Goal: Task Accomplishment & Management: Manage account settings

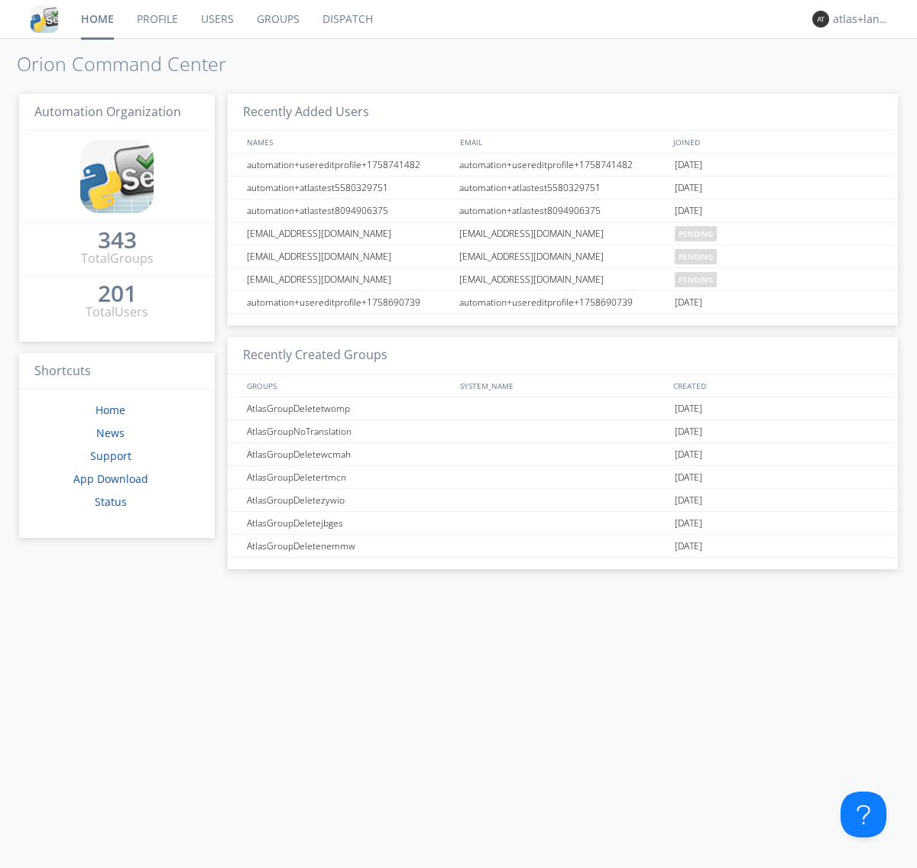
click at [157, 19] on link "Profile" at bounding box center [157, 19] width 64 height 38
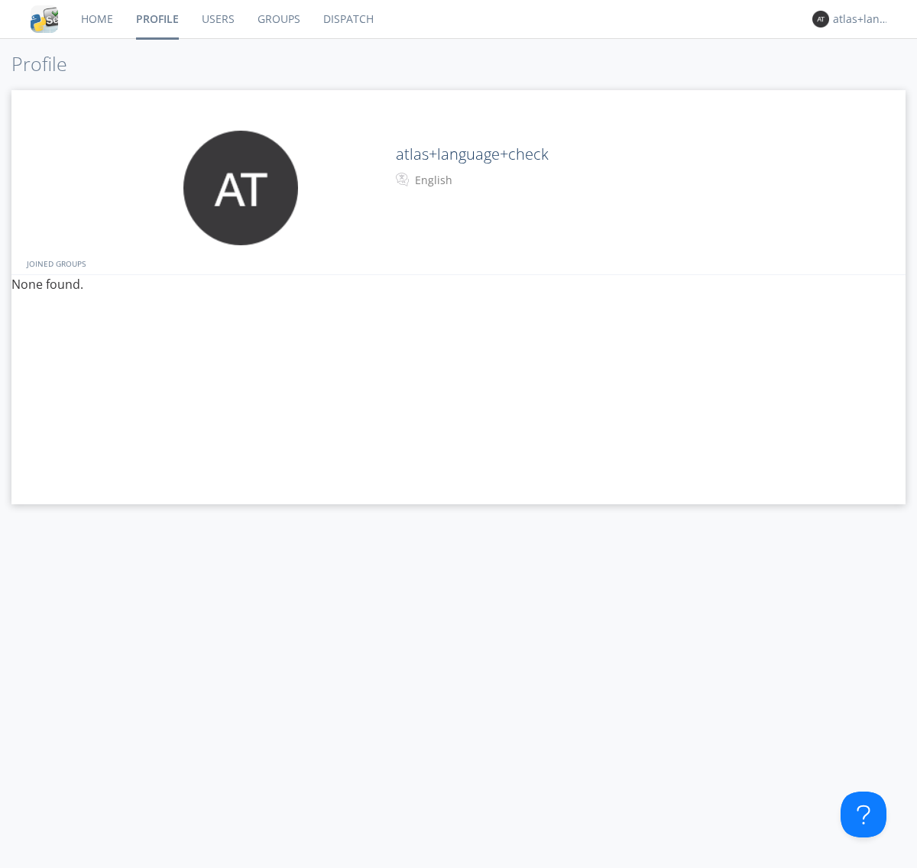
click at [477, 180] on div "English" at bounding box center [479, 180] width 128 height 15
click at [217, 19] on link "Users" at bounding box center [218, 19] width 56 height 38
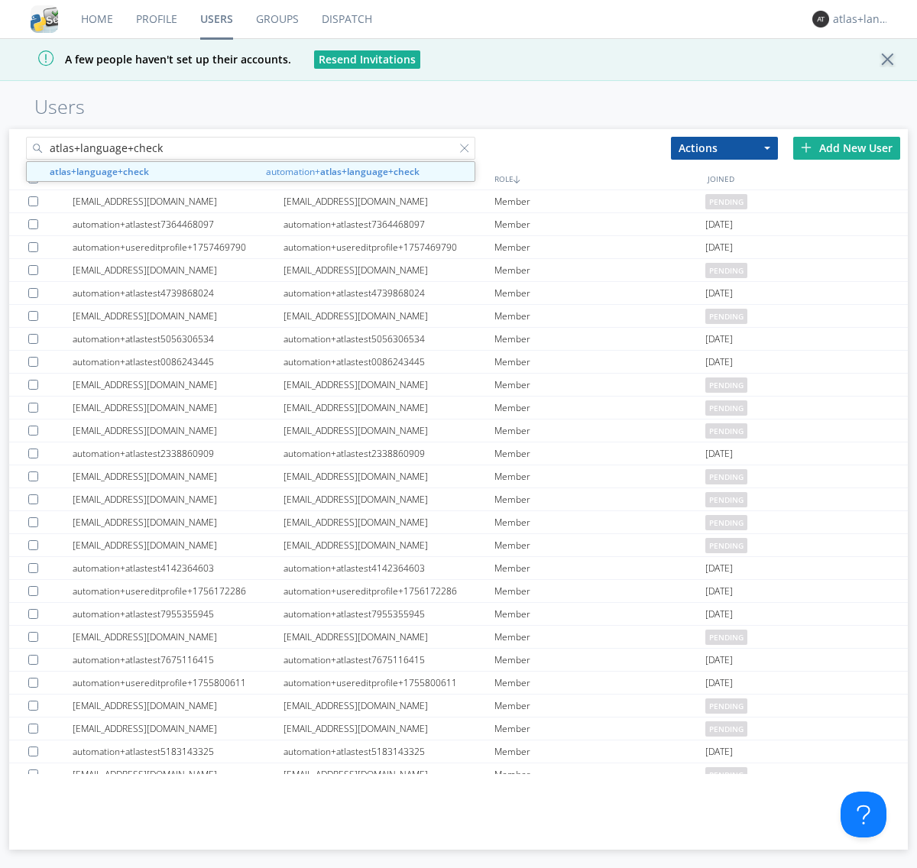
type input "atlas+language+check"
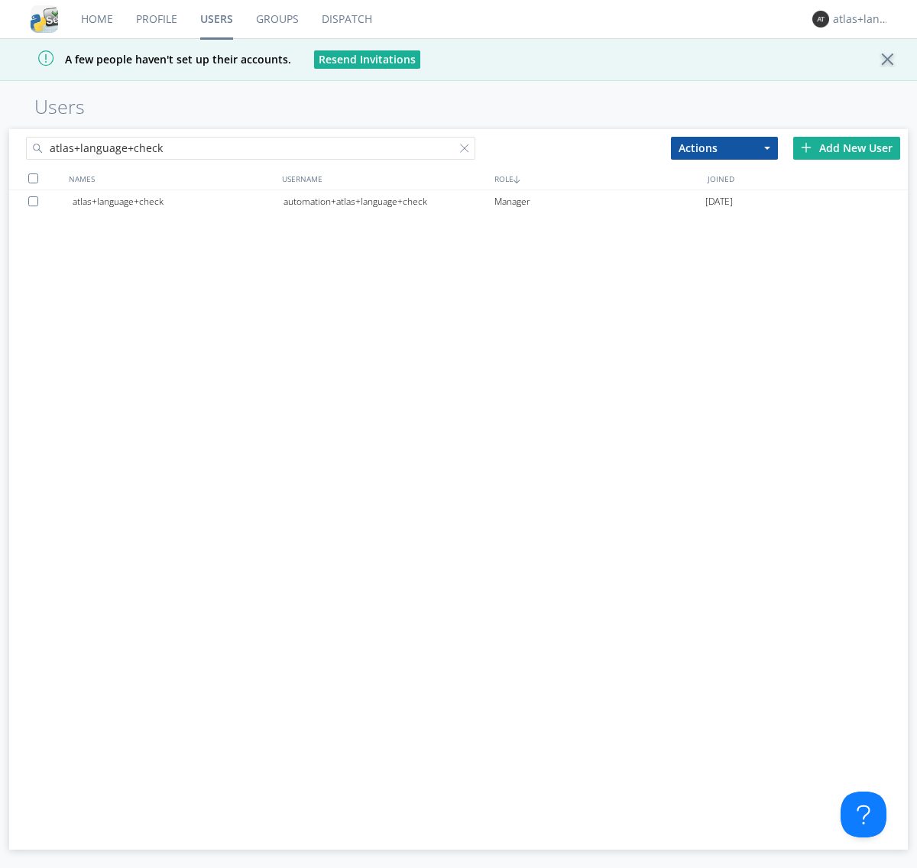
click at [388, 201] on div "automation+atlas+language+check" at bounding box center [388, 201] width 211 height 23
click at [156, 19] on link "Profile" at bounding box center [157, 19] width 64 height 38
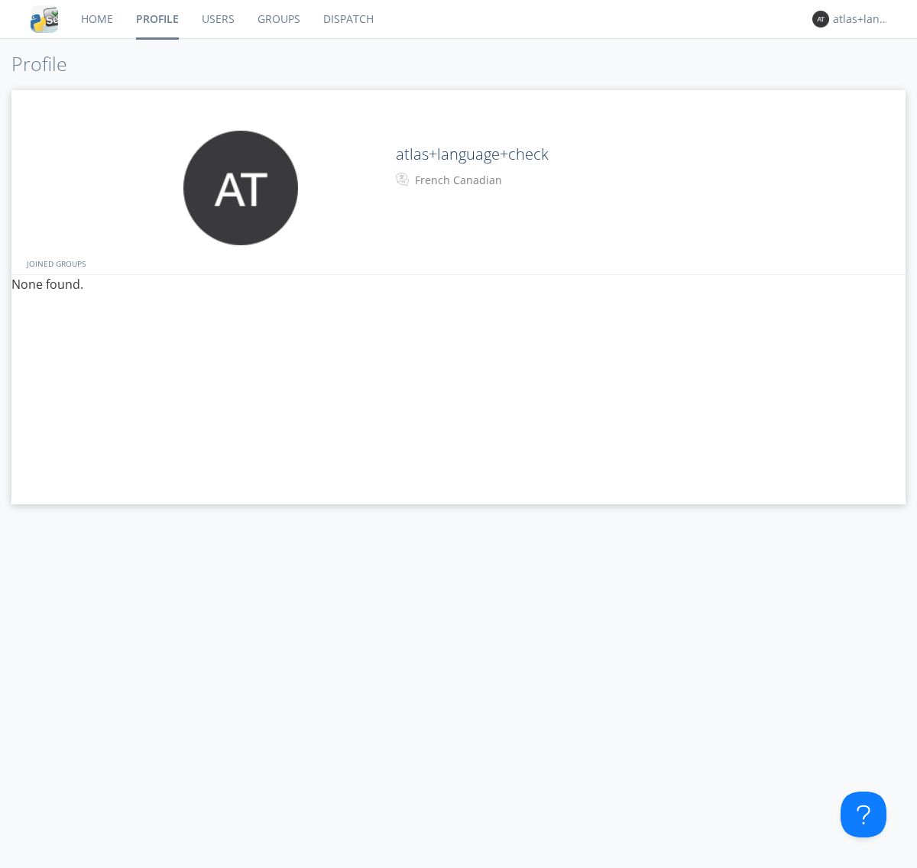
click at [477, 180] on div "French Canadian" at bounding box center [479, 180] width 128 height 15
click at [217, 19] on link "Users" at bounding box center [218, 19] width 56 height 38
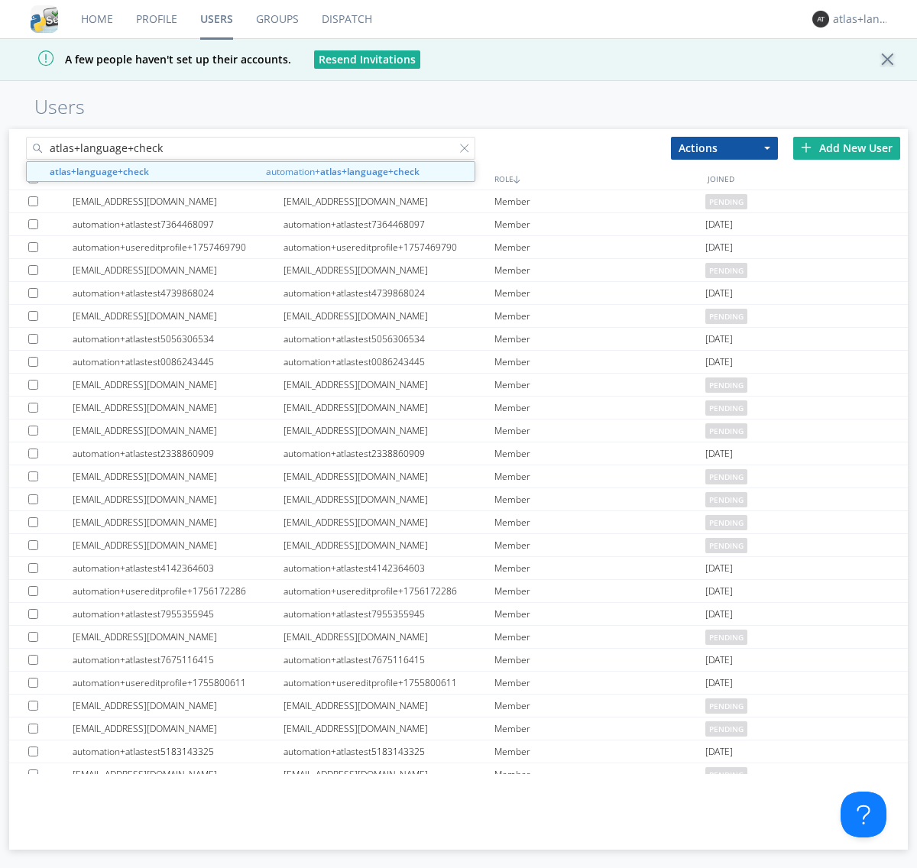
type input "atlas+language+check"
